Goal: Navigation & Orientation: Understand site structure

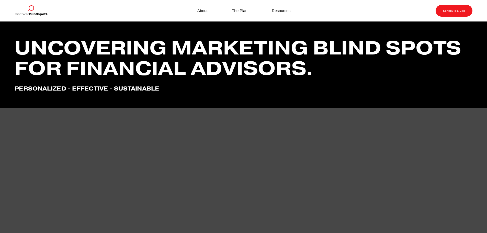
click at [200, 11] on link "About" at bounding box center [202, 10] width 10 height 7
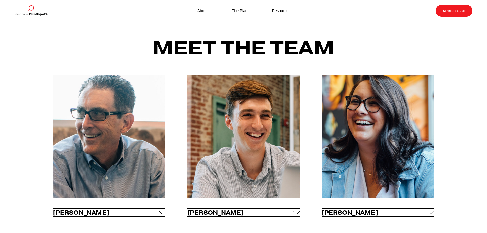
scroll to position [102, 0]
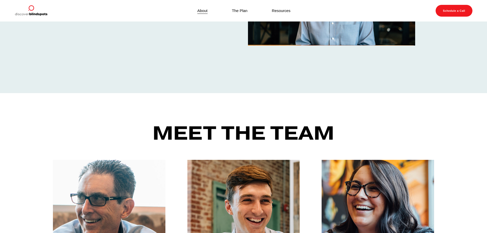
click at [284, 8] on link "Resources" at bounding box center [281, 10] width 19 height 7
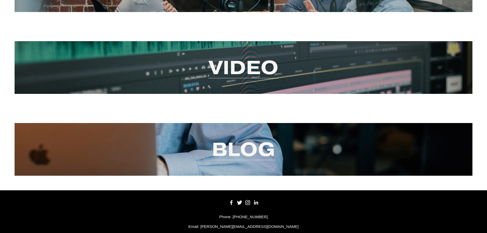
scroll to position [77, 0]
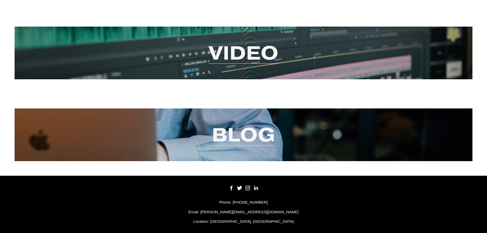
click at [241, 145] on link "Blog" at bounding box center [243, 134] width 63 height 25
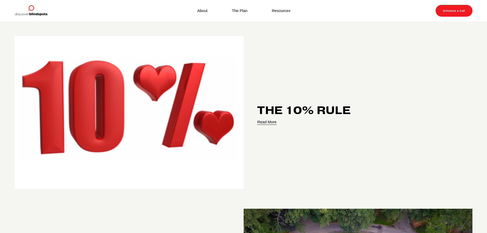
click at [268, 124] on link "Read More" at bounding box center [266, 122] width 19 height 6
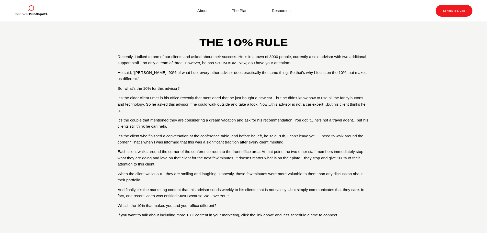
click at [242, 11] on link "The Plan" at bounding box center [240, 10] width 16 height 7
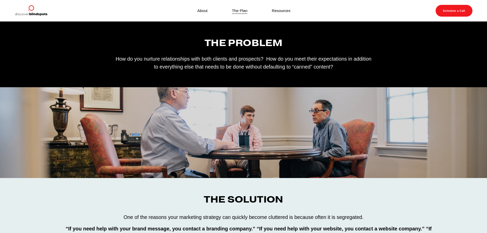
click at [282, 13] on link "Resources" at bounding box center [281, 10] width 19 height 7
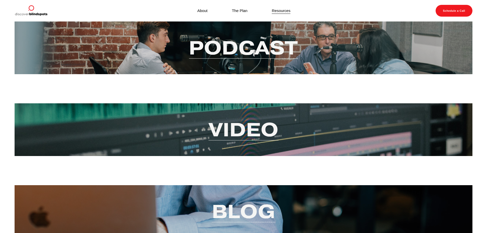
click at [237, 126] on link "Video" at bounding box center [244, 129] width 70 height 25
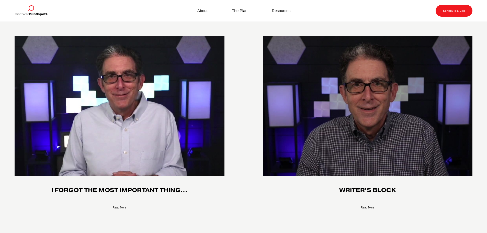
click at [199, 17] on div "About The Plan Resources" at bounding box center [168, 11] width 307 height 12
click at [199, 12] on link "About" at bounding box center [202, 10] width 10 height 7
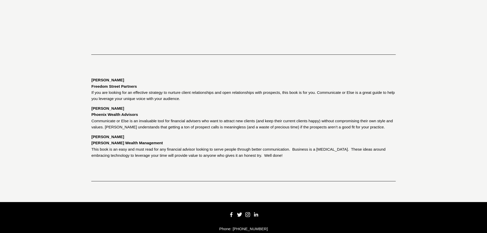
scroll to position [665, 0]
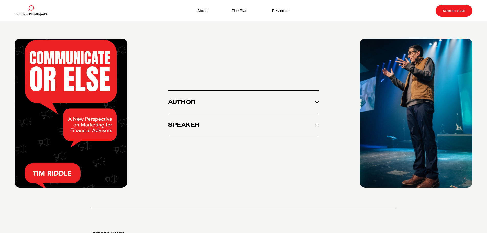
click at [314, 113] on button "Author" at bounding box center [243, 102] width 151 height 23
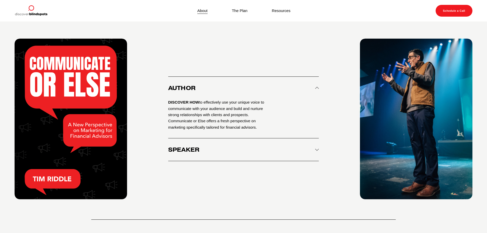
click at [312, 153] on span "Speaker" at bounding box center [241, 149] width 147 height 7
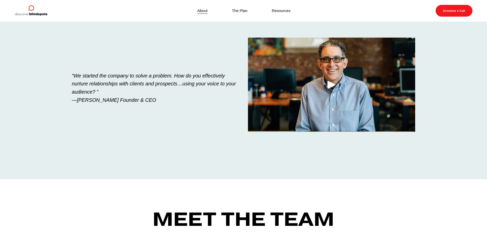
scroll to position [0, 0]
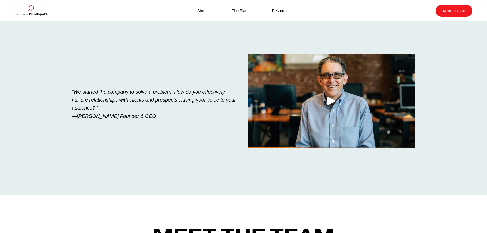
click at [32, 14] on img at bounding box center [31, 11] width 33 height 12
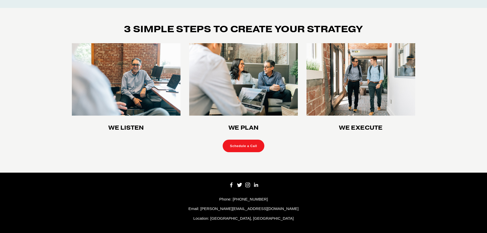
scroll to position [1427, 0]
